Goal: Find specific page/section: Find specific page/section

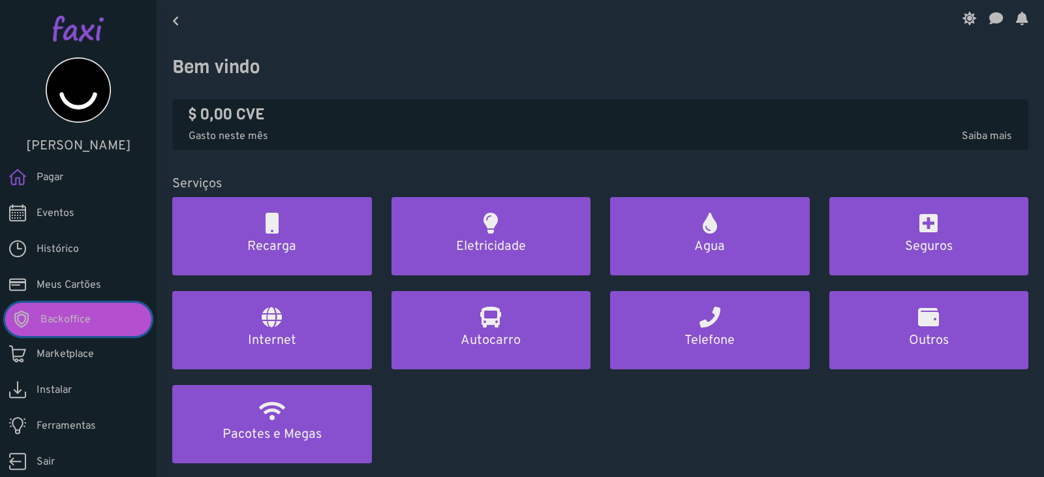
click at [119, 308] on link "Backoffice" at bounding box center [78, 319] width 146 height 33
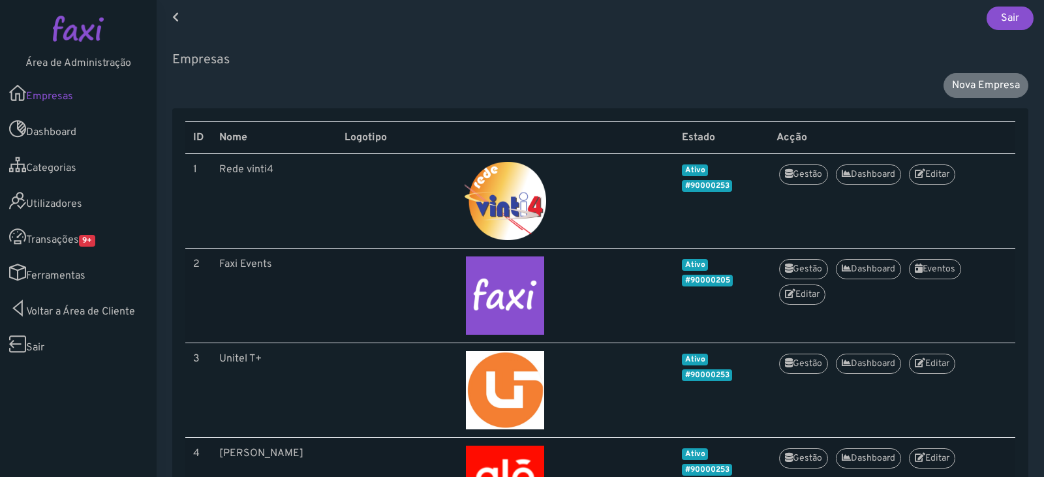
click at [110, 232] on link "Transações 9+" at bounding box center [78, 237] width 157 height 36
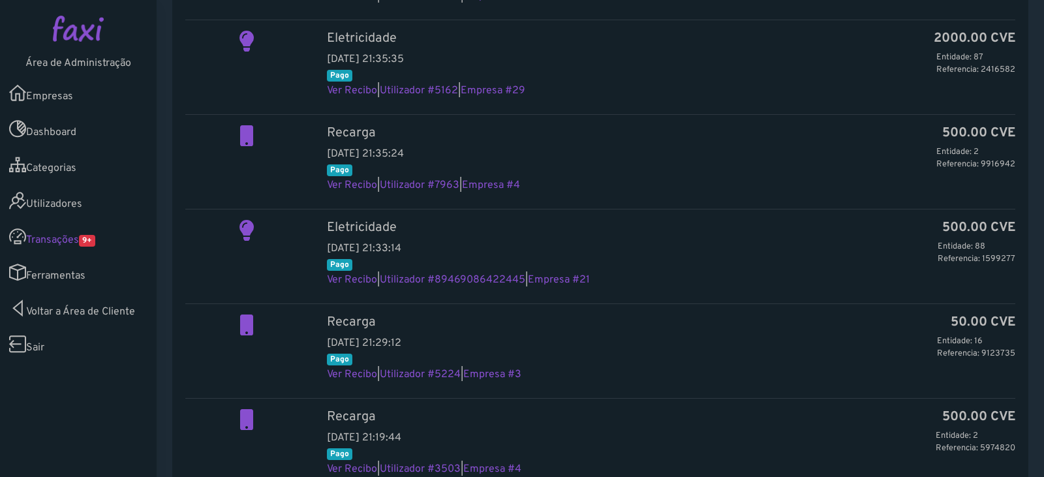
scroll to position [196, 0]
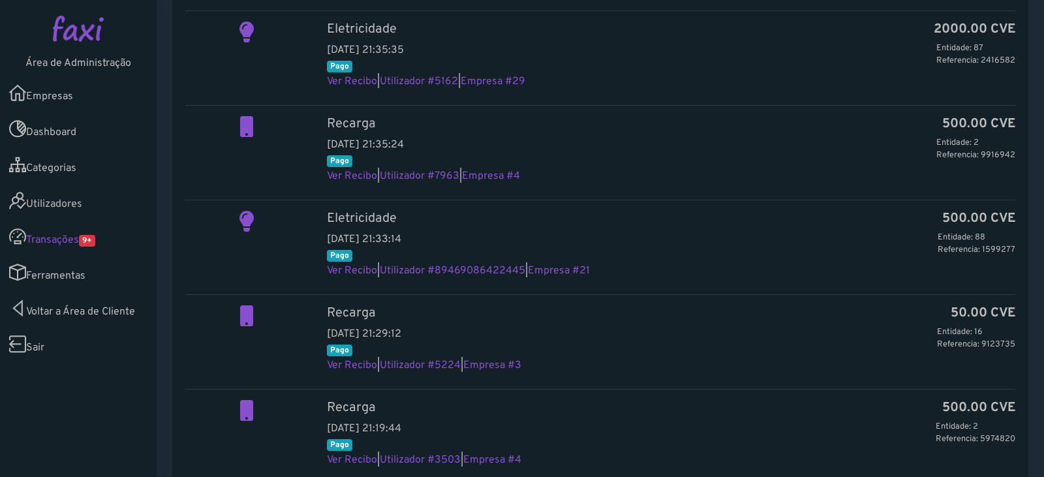
click at [458, 257] on div "Eletricidade 500.00 CVE Entidade: 88 Referencia: 1599277 2025-10-03 21:33:14 Pa…" at bounding box center [671, 245] width 708 height 68
click at [458, 268] on link "Utilizador #89469086422445" at bounding box center [453, 270] width 146 height 13
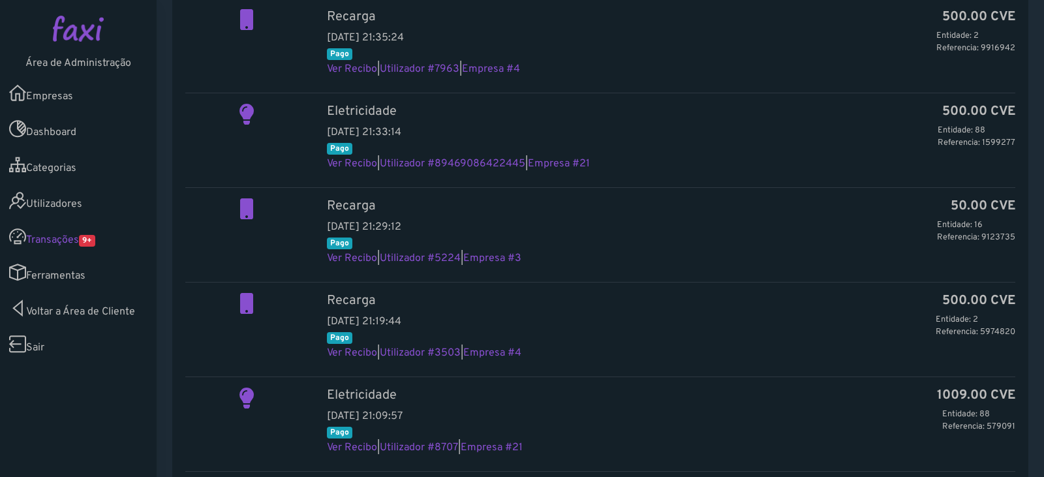
scroll to position [457, 0]
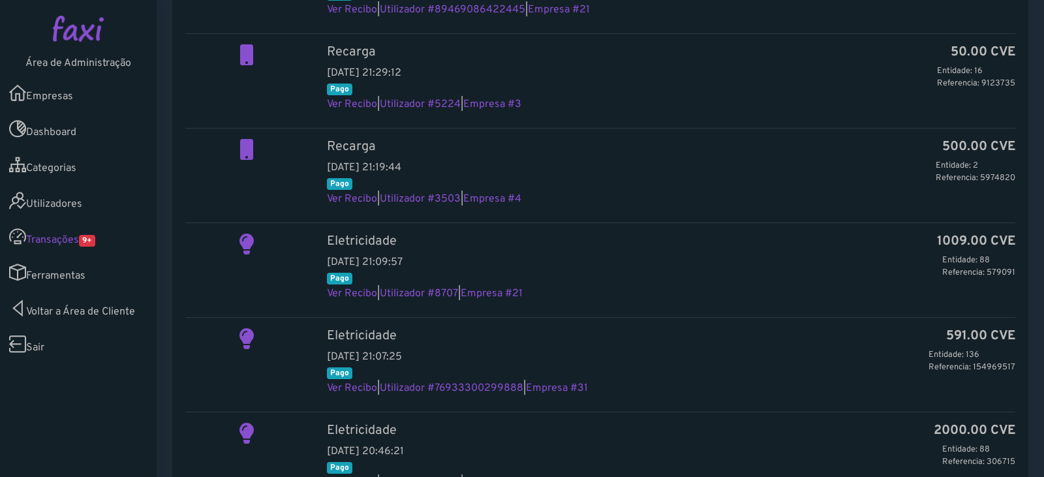
click at [467, 381] on div "Eletricidade 591.00 CVE Entidade: 136 Referencia: 154969517 2025-10-03 21:07:25…" at bounding box center [671, 362] width 708 height 68
click at [458, 387] on link "Utilizador #76933300299888" at bounding box center [452, 388] width 144 height 13
